Goal: Information Seeking & Learning: Learn about a topic

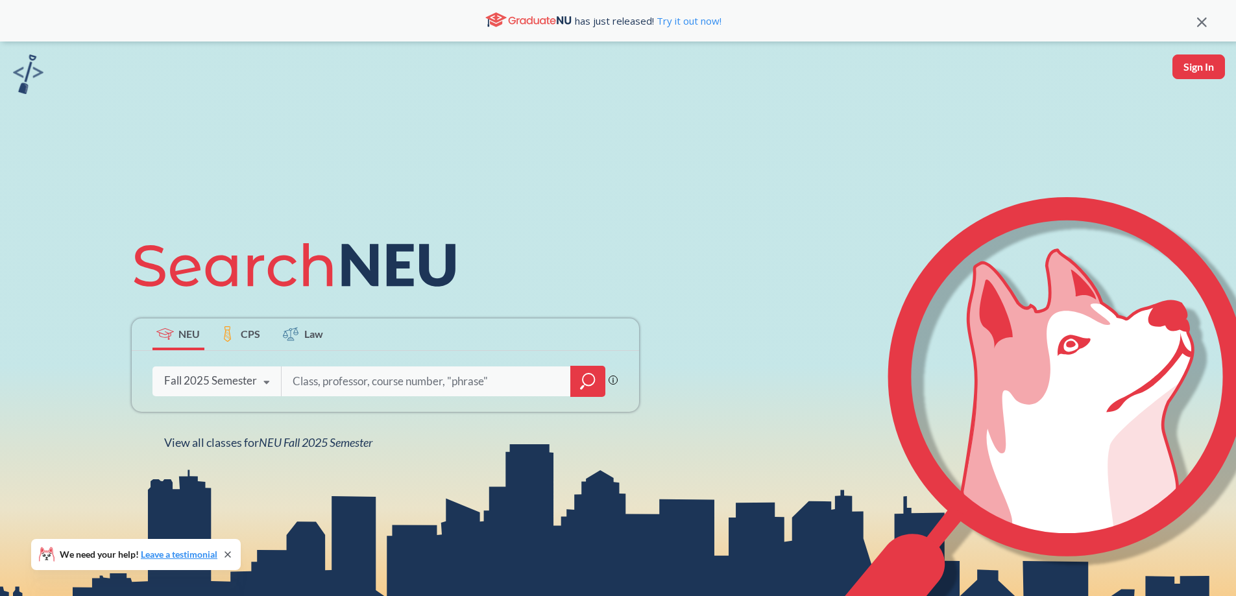
click at [264, 386] on icon at bounding box center [266, 383] width 25 height 36
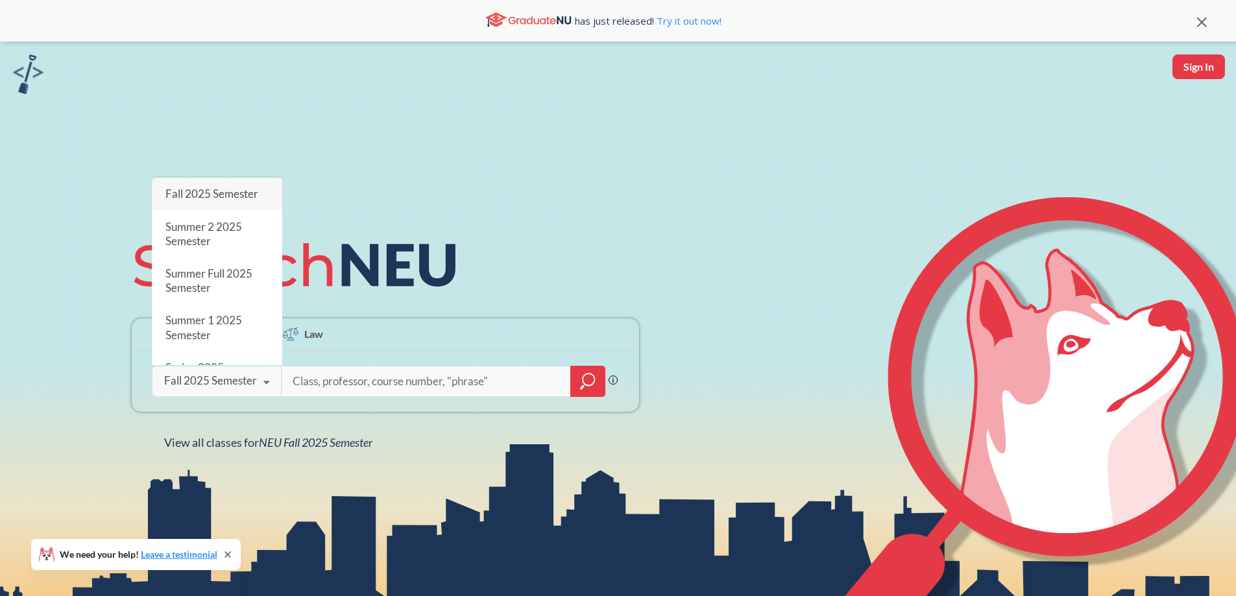
click at [224, 187] on span "Fall 2025 Semester" at bounding box center [211, 194] width 93 height 14
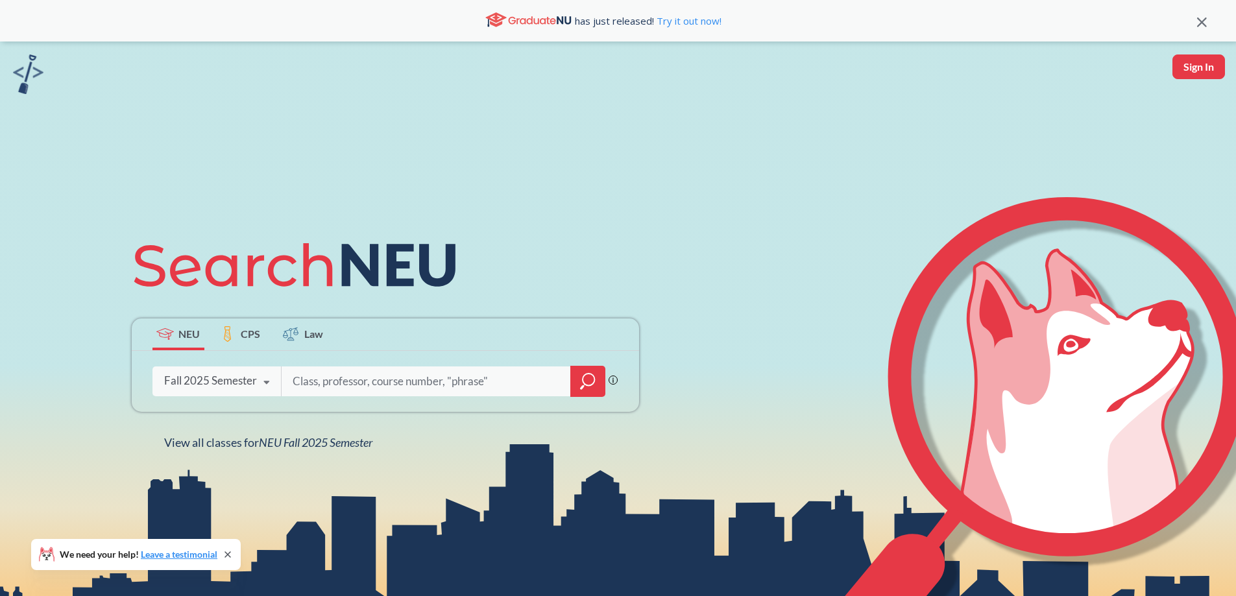
click at [373, 382] on input "search" at bounding box center [426, 381] width 270 height 27
type input "art"
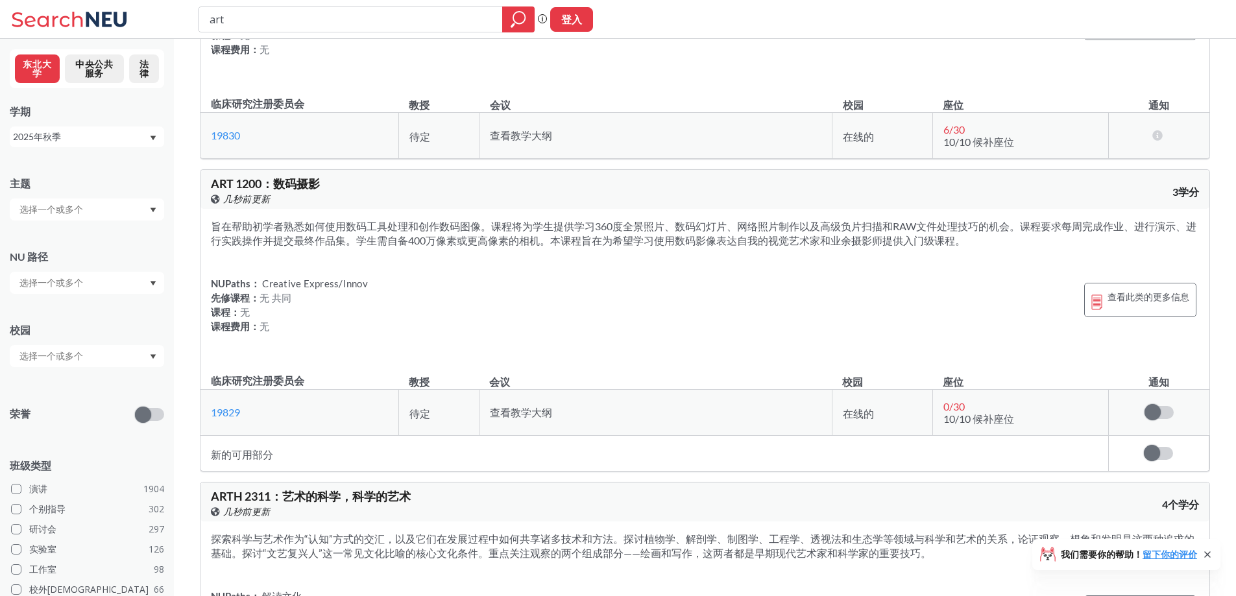
scroll to position [195, 0]
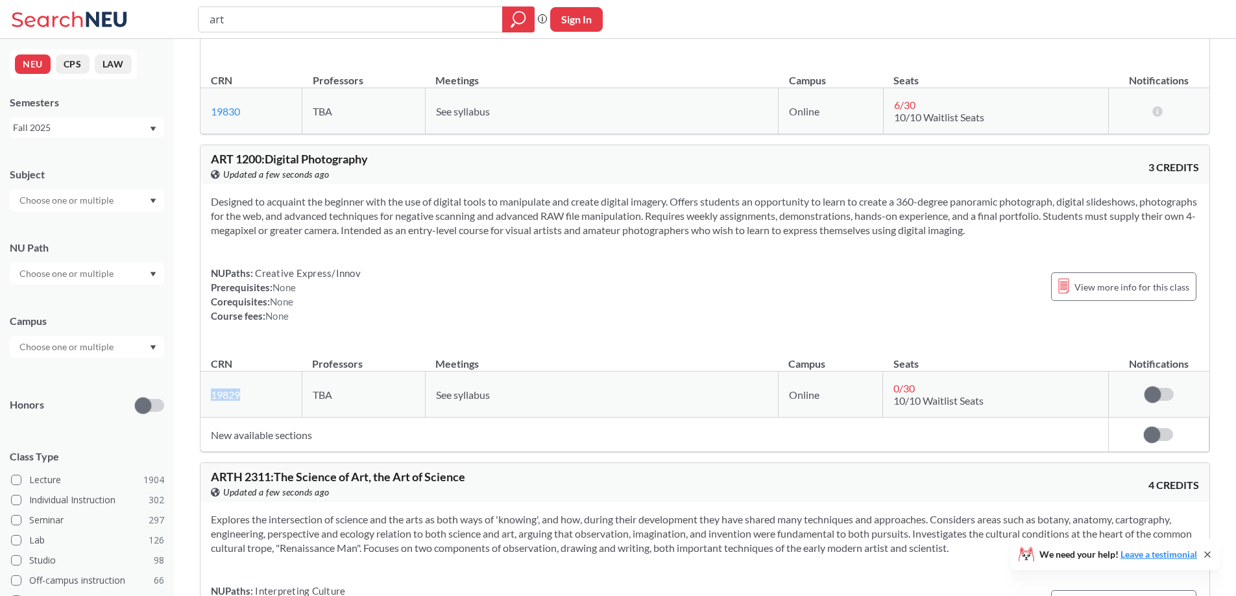
drag, startPoint x: 277, startPoint y: 397, endPoint x: 214, endPoint y: 388, distance: 64.2
click at [214, 388] on td "19829 View this section on Banner." at bounding box center [251, 395] width 101 height 46
copy link "19829"
click at [657, 285] on div "NUPaths: Creative Express/Innov Prerequisites: None Corequisites: None Course f…" at bounding box center [705, 294] width 988 height 57
